Goal: Information Seeking & Learning: Understand process/instructions

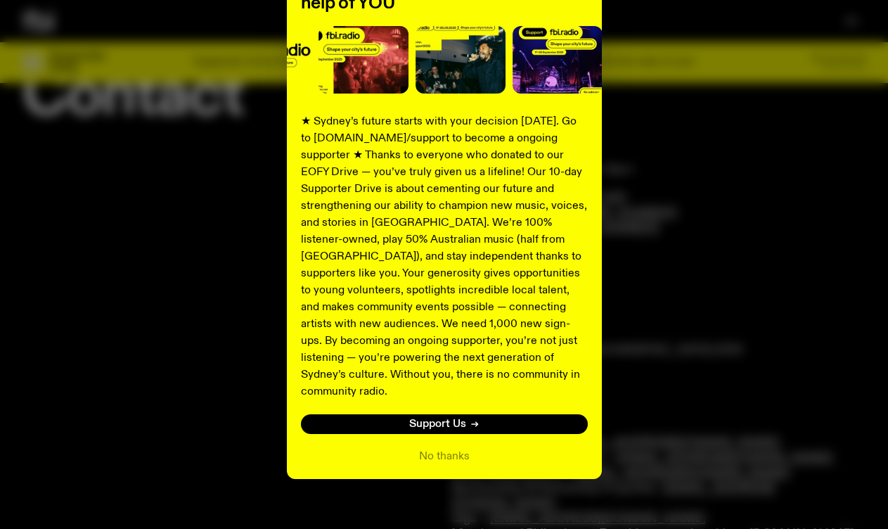
scroll to position [115, 0]
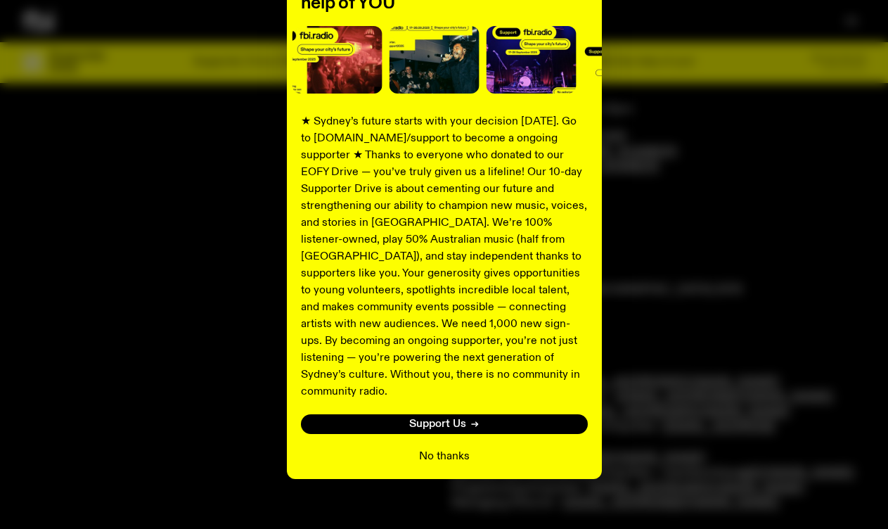
click at [444, 448] on button "No thanks" at bounding box center [444, 456] width 51 height 17
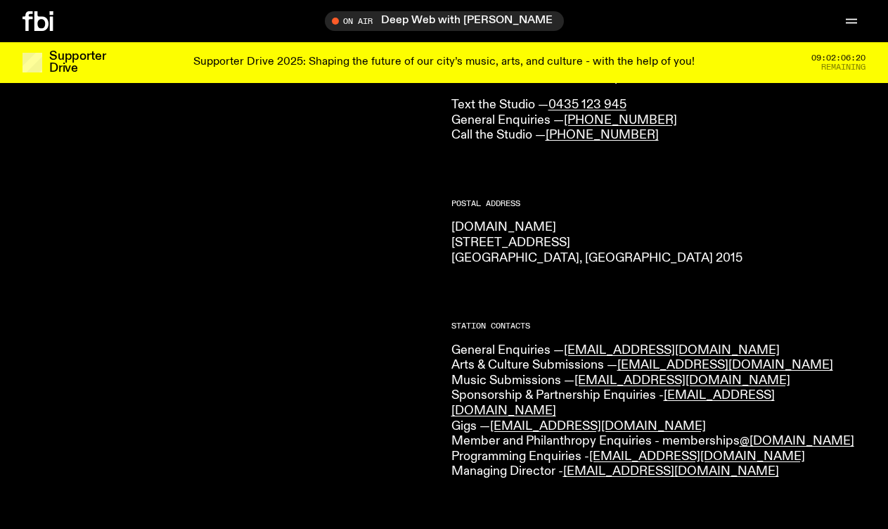
scroll to position [172, 0]
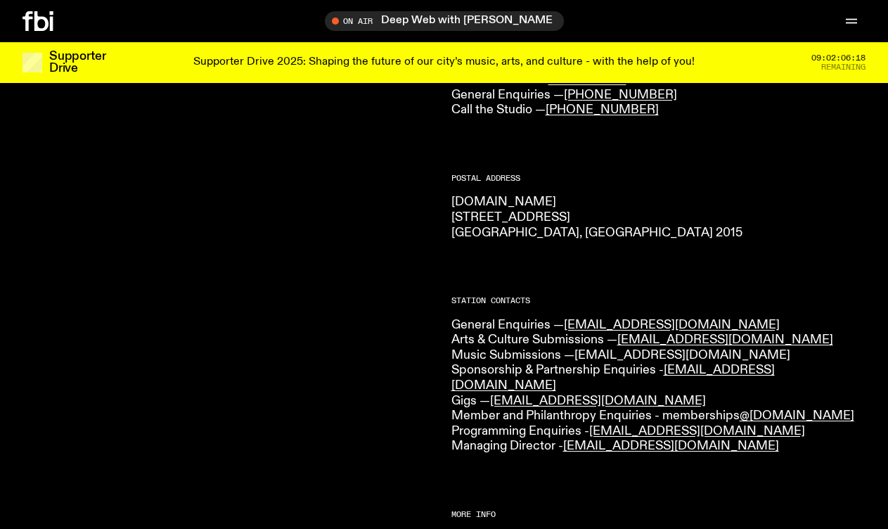
click at [588, 352] on link "[EMAIL_ADDRESS][DOMAIN_NAME]" at bounding box center [683, 355] width 216 height 13
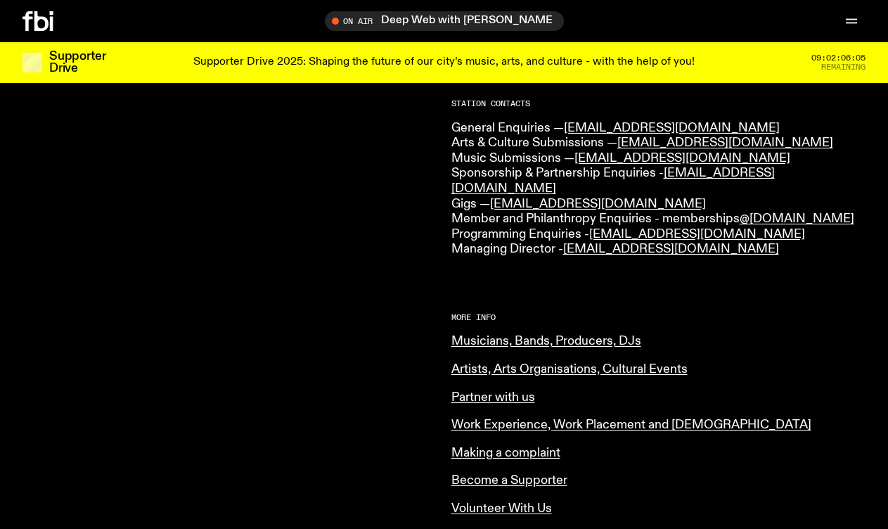
scroll to position [370, 0]
click at [496, 334] on link "Musicians, Bands, Producers, DJs" at bounding box center [547, 340] width 190 height 13
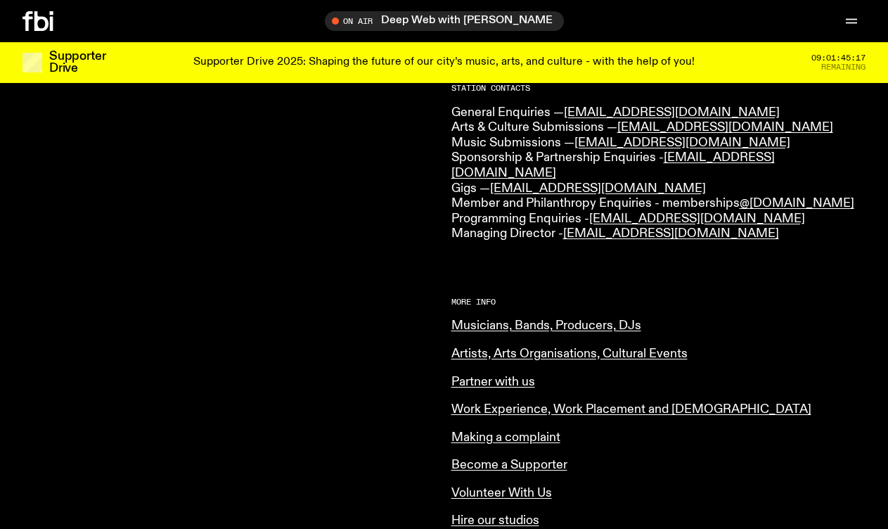
scroll to position [411, 0]
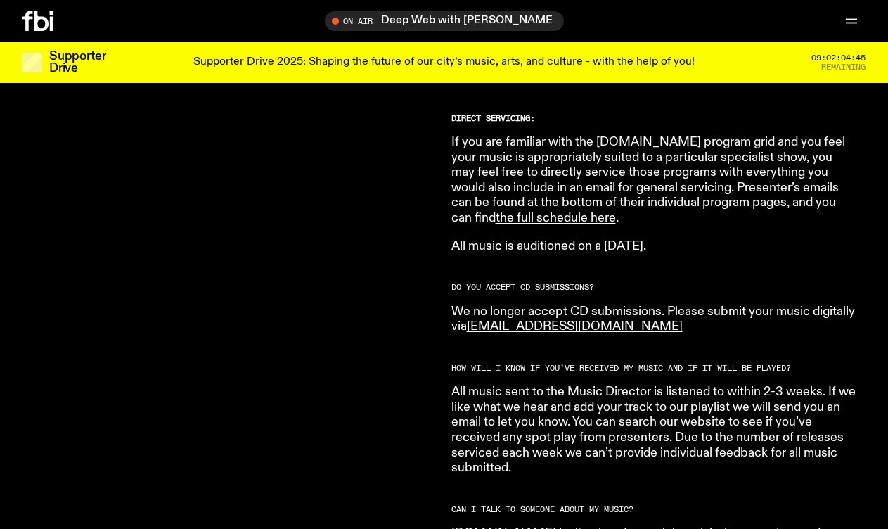
scroll to position [972, 0]
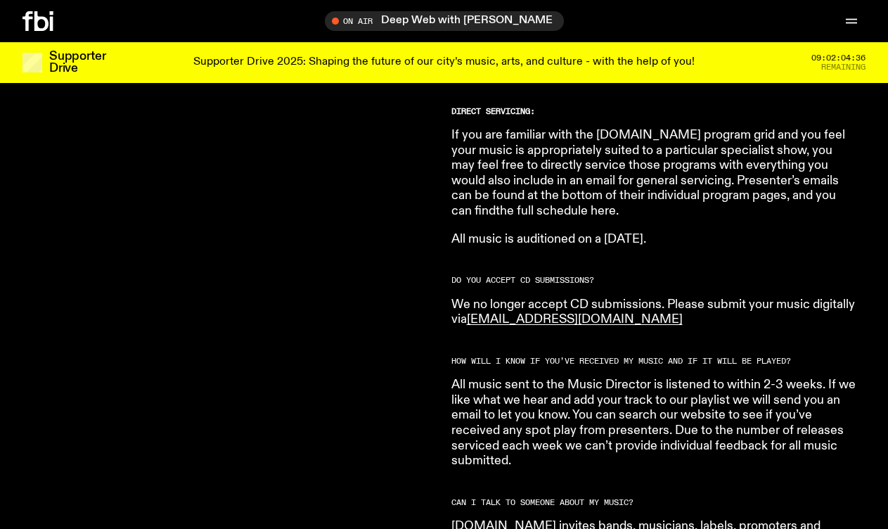
click at [496, 205] on link "the full schedule here" at bounding box center [556, 211] width 120 height 13
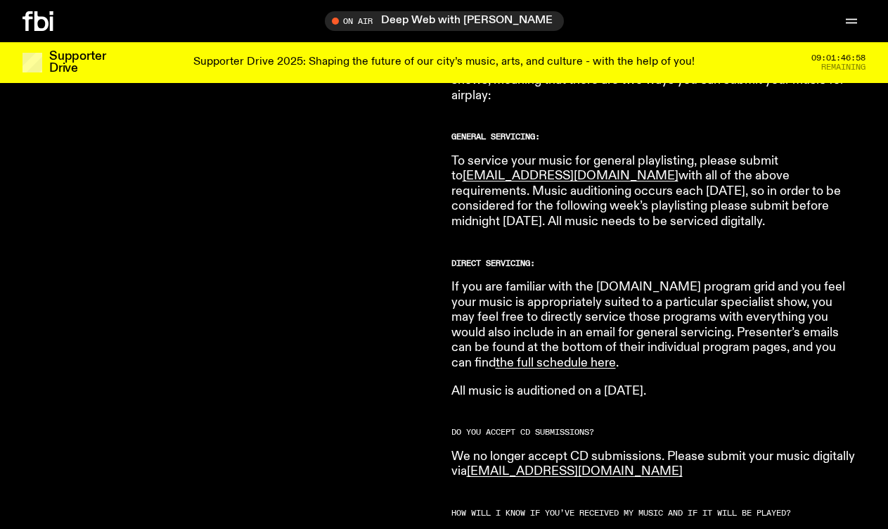
scroll to position [826, 0]
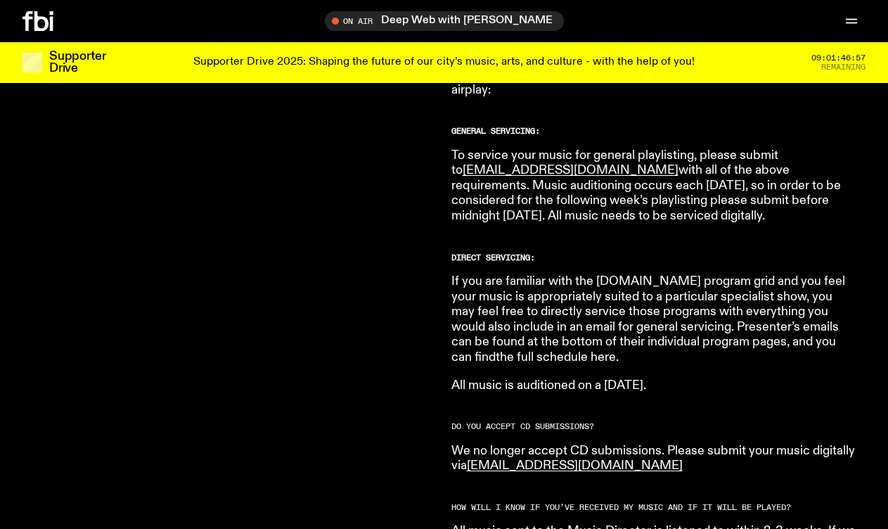
click at [616, 351] on link "the full schedule here" at bounding box center [556, 357] width 120 height 13
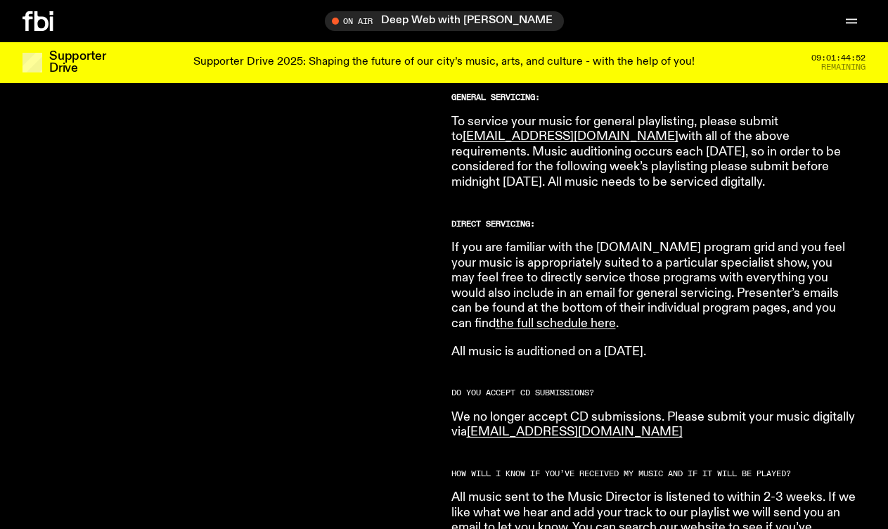
scroll to position [865, 0]
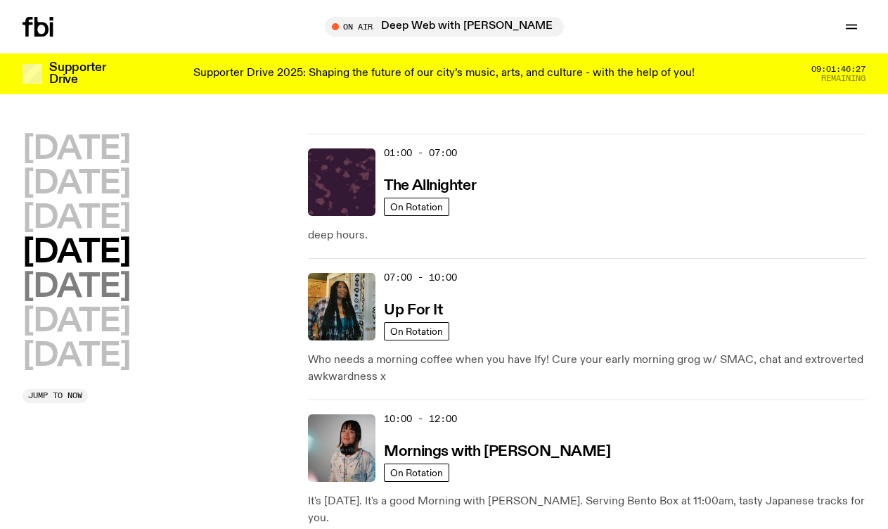
click at [60, 286] on h2 "Friday" at bounding box center [77, 288] width 108 height 32
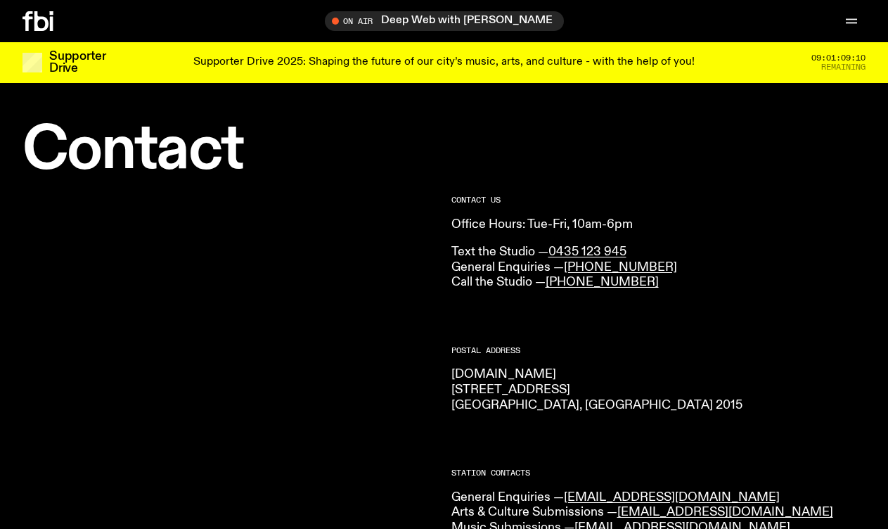
scroll to position [411, 0]
